Goal: Navigation & Orientation: Find specific page/section

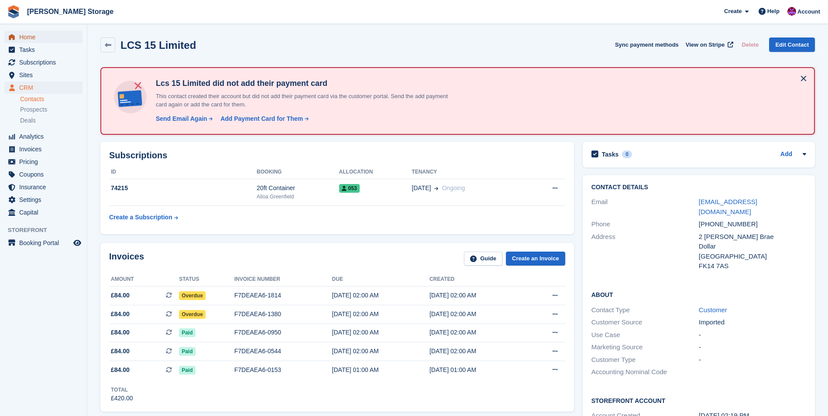
click at [35, 40] on span "Home" at bounding box center [45, 37] width 52 height 12
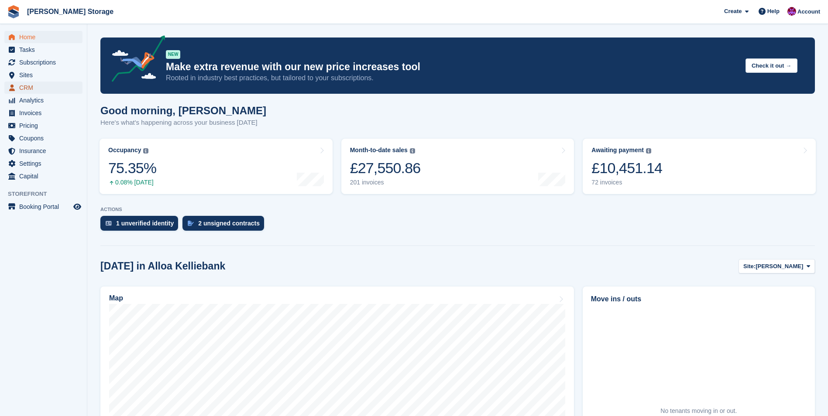
click at [32, 89] on span "CRM" at bounding box center [45, 88] width 52 height 12
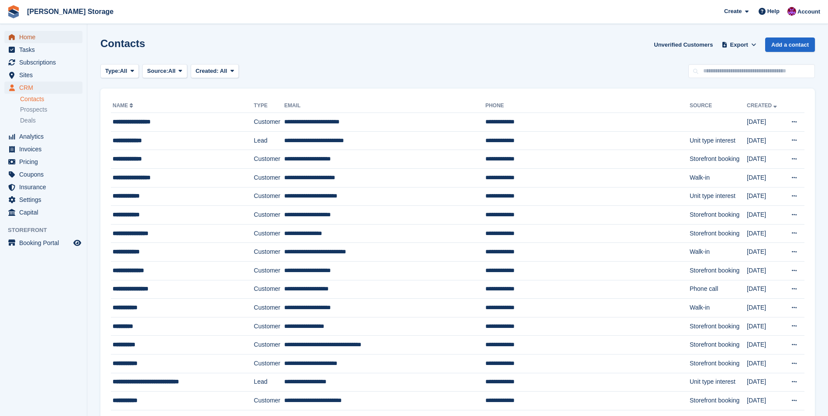
click at [24, 40] on span "Home" at bounding box center [45, 37] width 52 height 12
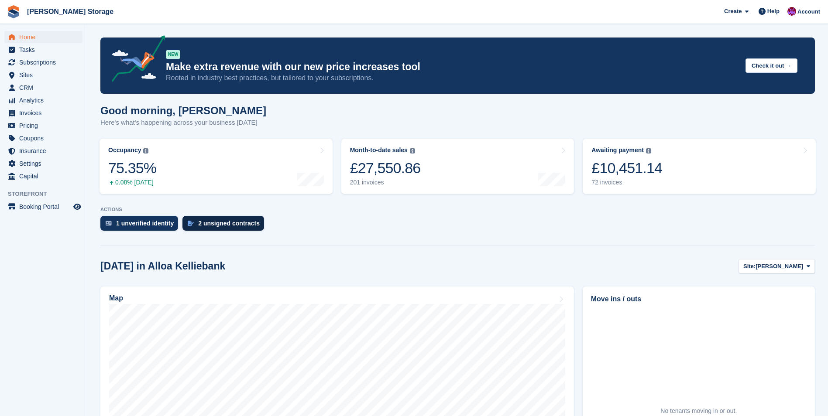
click at [204, 220] on div "2 unsigned contracts" at bounding box center [229, 223] width 62 height 7
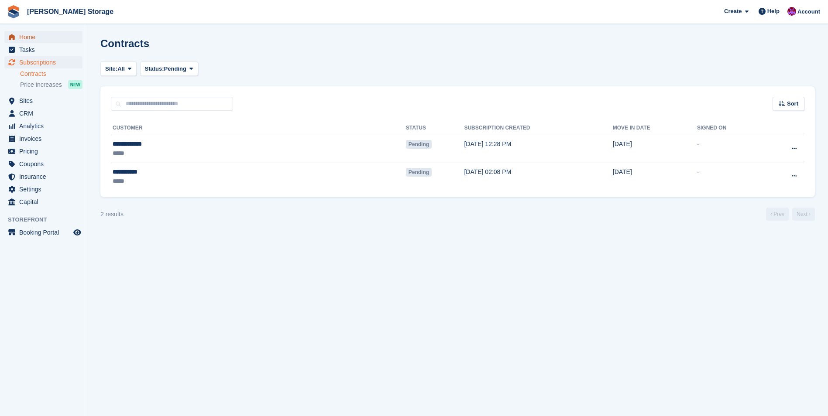
click at [23, 32] on span "Home" at bounding box center [45, 37] width 52 height 12
